Goal: Information Seeking & Learning: Learn about a topic

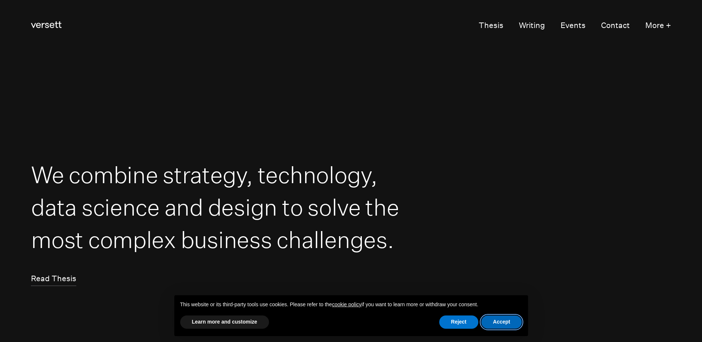
click at [506, 324] on button "Accept" at bounding box center [501, 321] width 41 height 13
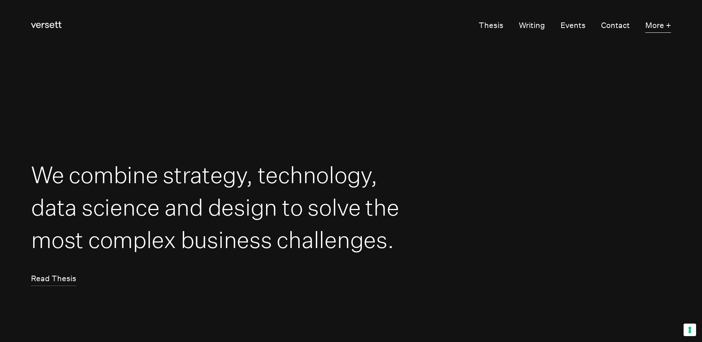
click at [650, 27] on button "More +" at bounding box center [658, 25] width 26 height 15
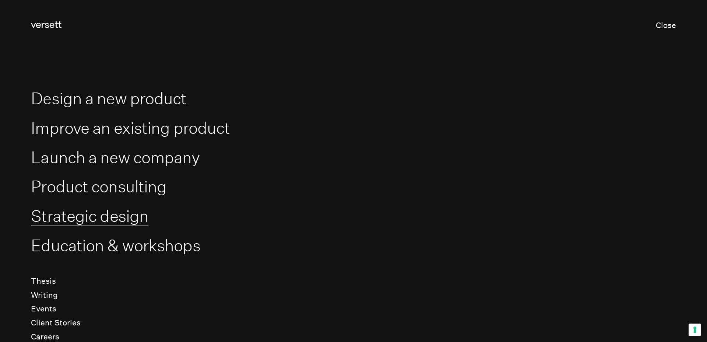
click at [120, 216] on link "Strategic design" at bounding box center [89, 216] width 117 height 20
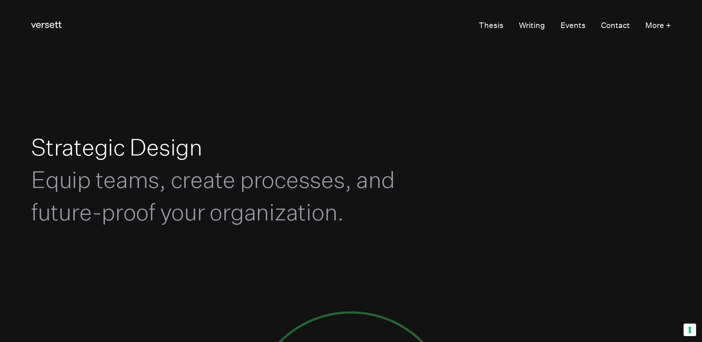
click at [672, 30] on div "Versett Primary Navigation Thesis Writing Events Contact More +" at bounding box center [351, 25] width 702 height 51
click at [659, 27] on button "More +" at bounding box center [658, 25] width 26 height 15
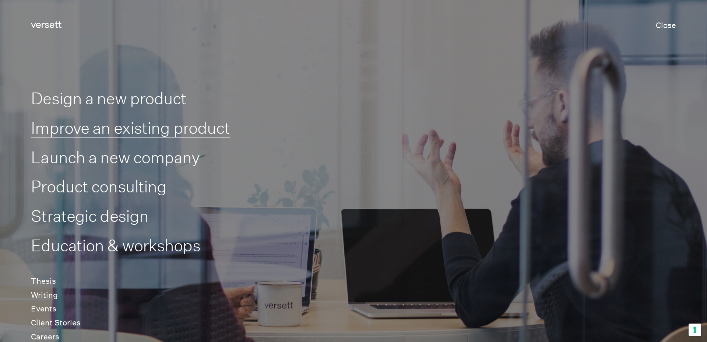
click at [120, 137] on link "Improve an existing product" at bounding box center [130, 128] width 199 height 20
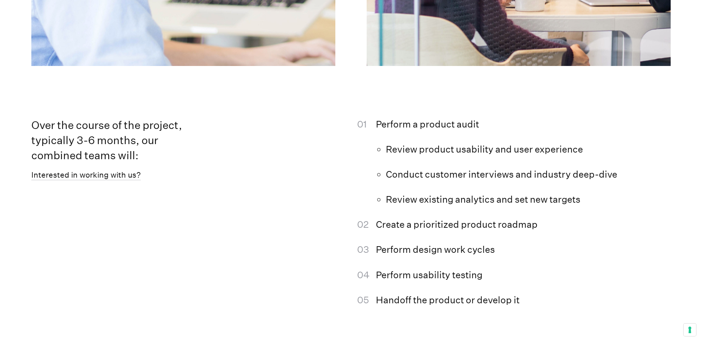
scroll to position [1355, 0]
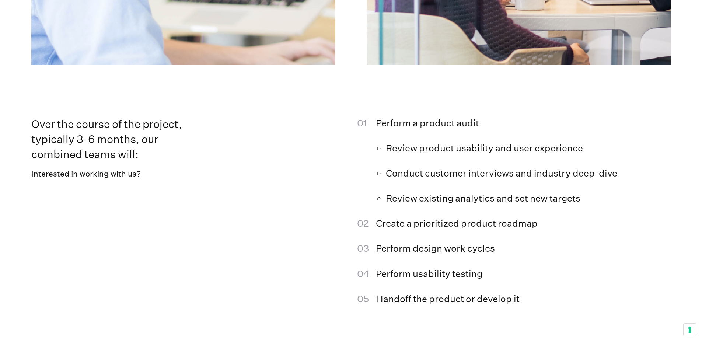
click at [650, 306] on li "Handoff the product or develop it" at bounding box center [523, 299] width 295 height 14
click at [689, 334] on button "Your consent preferences for tracking technologies" at bounding box center [689, 329] width 13 height 13
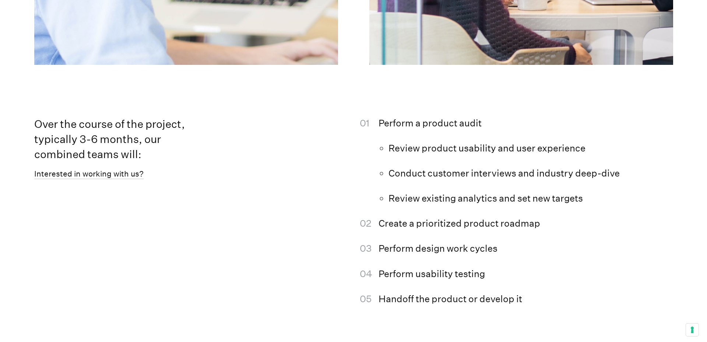
scroll to position [1338, 0]
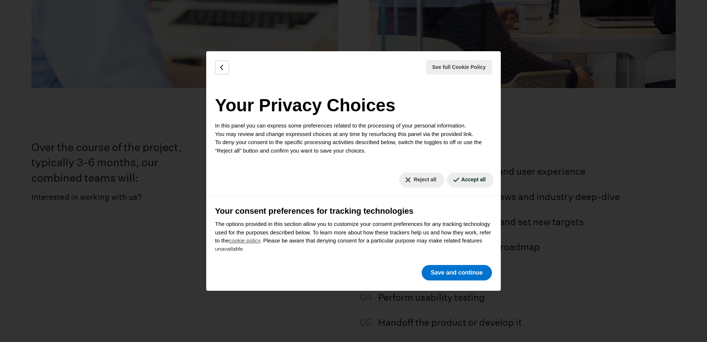
click at [214, 68] on div "See full Cookie Policy Cookie Policy" at bounding box center [353, 67] width 295 height 32
click at [219, 69] on icon "Back" at bounding box center [221, 67] width 7 height 7
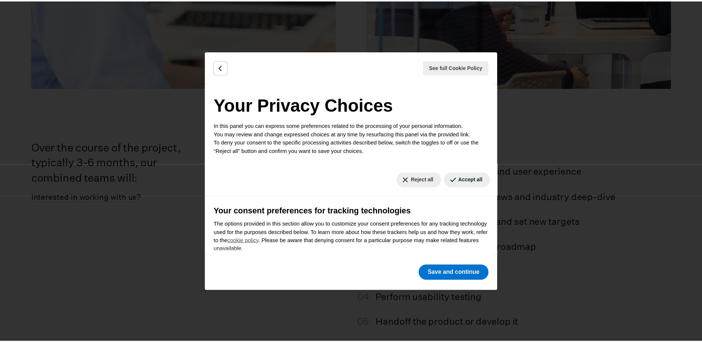
scroll to position [1355, 0]
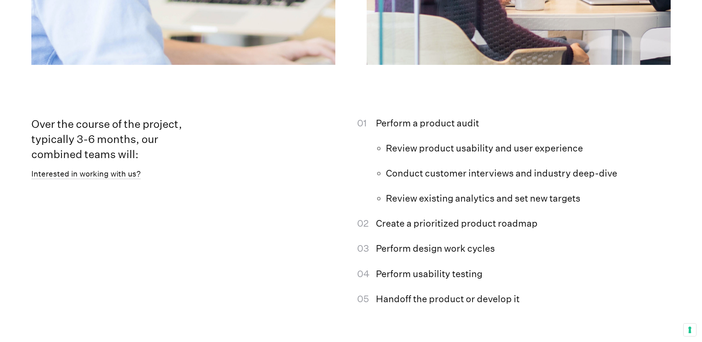
click at [284, 151] on div "Over the course of the project, typically 3-6 months, our combined teams will: …" at bounding box center [183, 223] width 304 height 214
drag, startPoint x: 397, startPoint y: 148, endPoint x: 416, endPoint y: 151, distance: 19.4
click at [415, 150] on ol "Perform a product audit Review product usability and user experience Conduct cu…" at bounding box center [518, 216] width 304 height 201
click at [405, 130] on li "Perform a product audit" at bounding box center [523, 123] width 295 height 14
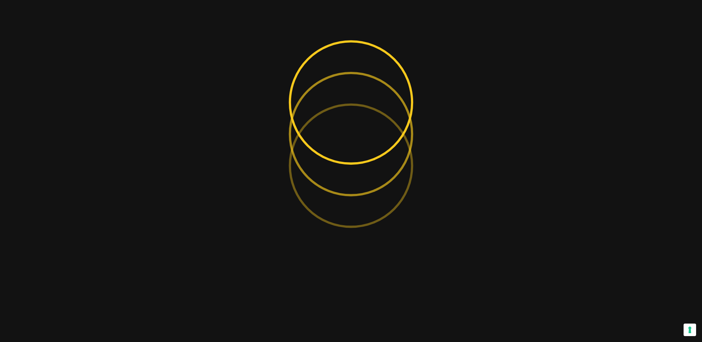
scroll to position [0, 0]
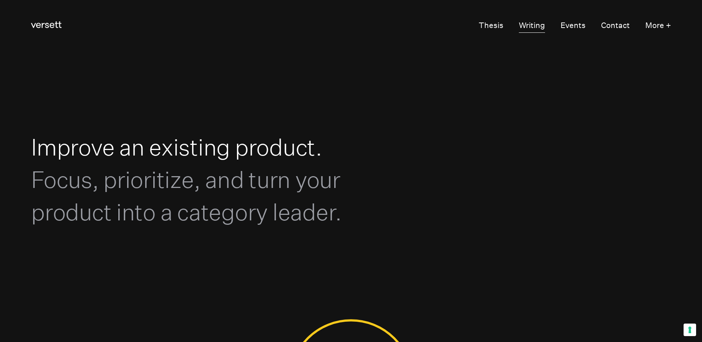
click at [534, 22] on link "Writing" at bounding box center [532, 25] width 26 height 15
